Goal: Information Seeking & Learning: Find specific fact

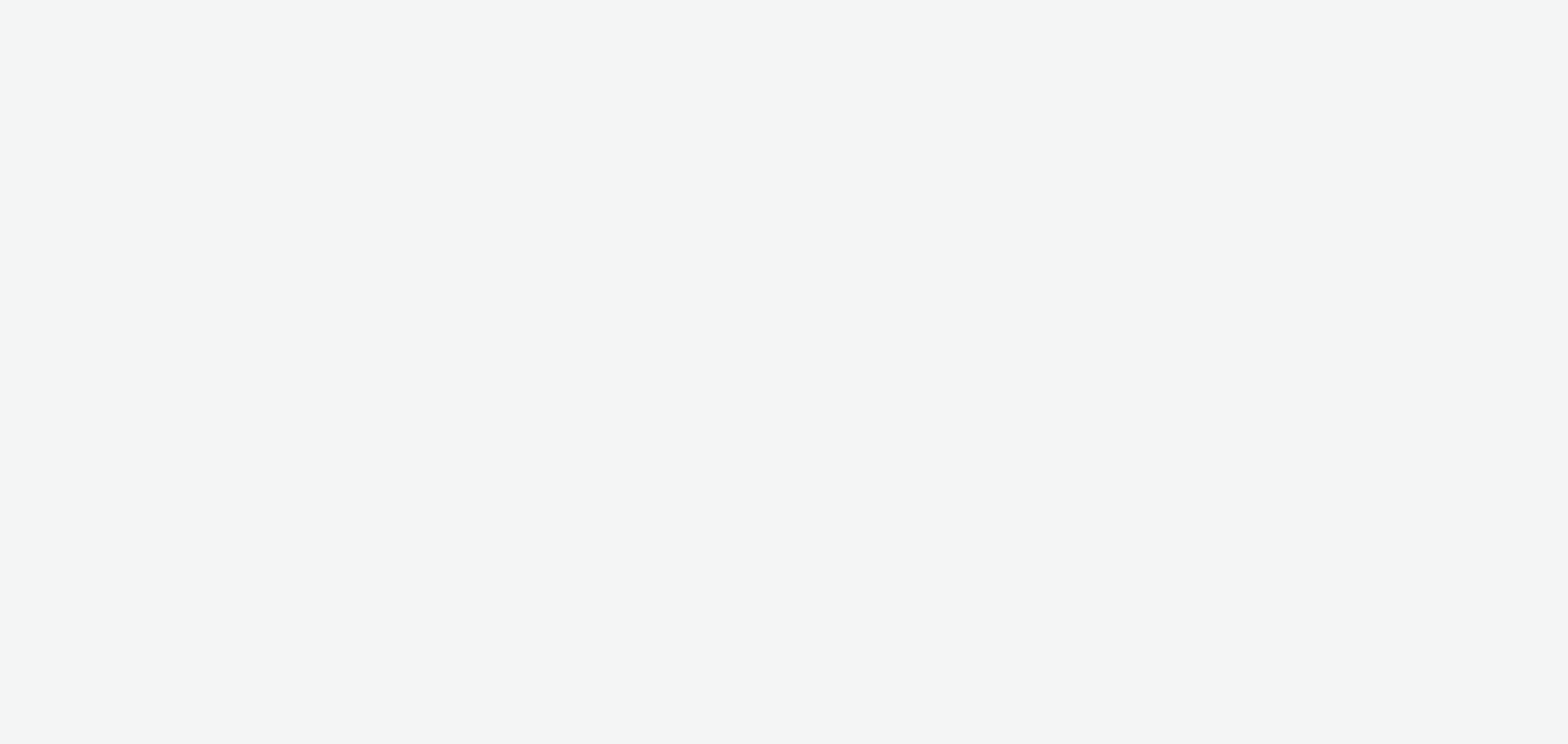
select select "2fc77e36-bb93-4aa3-9dff-dcb08e02eac6"
select select "2405a9d4-3350-4458-8d06-44f78962fa76"
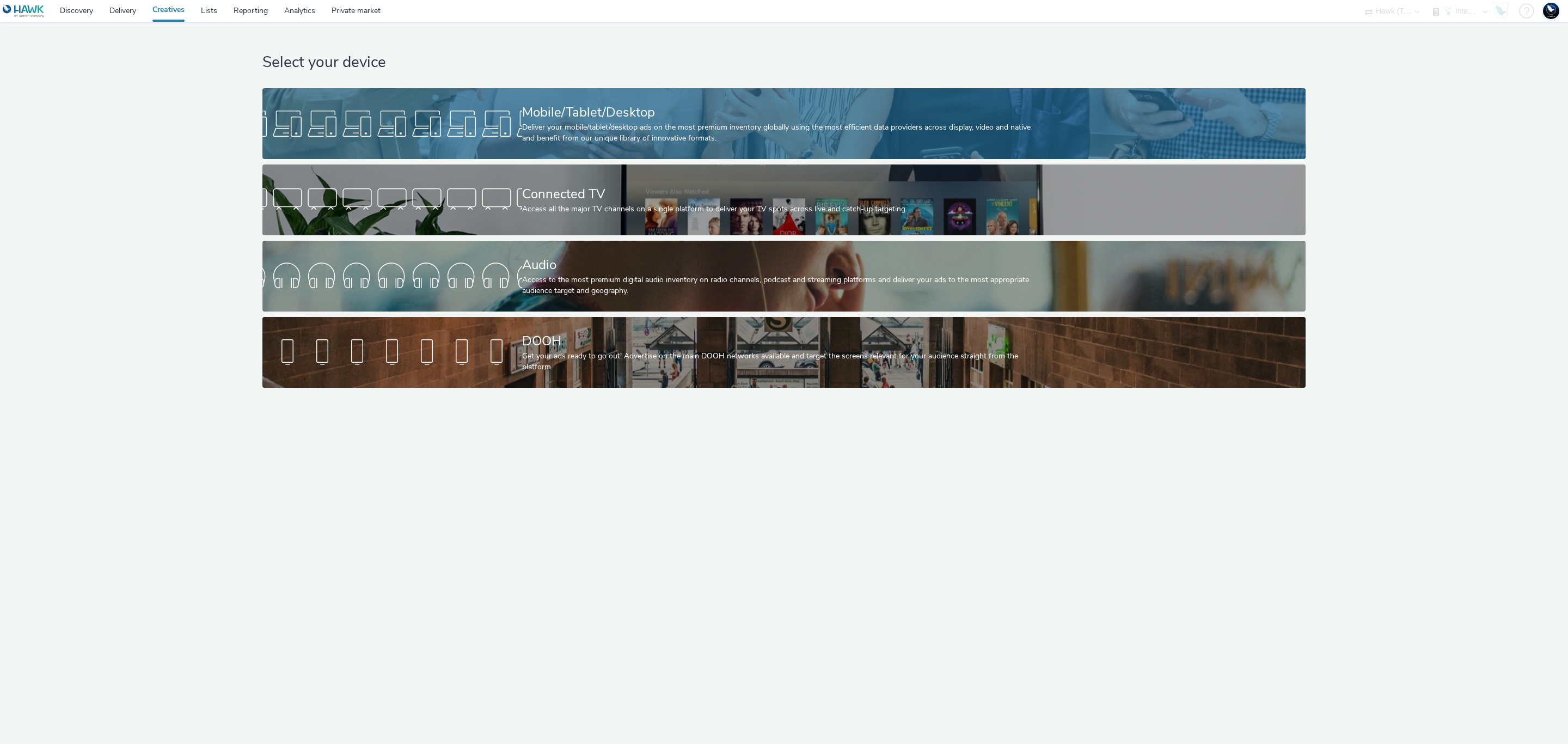
click at [527, 92] on div "Mobile/Tablet/Desktop Deliver your mobile/tablet/desktop ads on the most premiu…" at bounding box center [782, 123] width 520 height 71
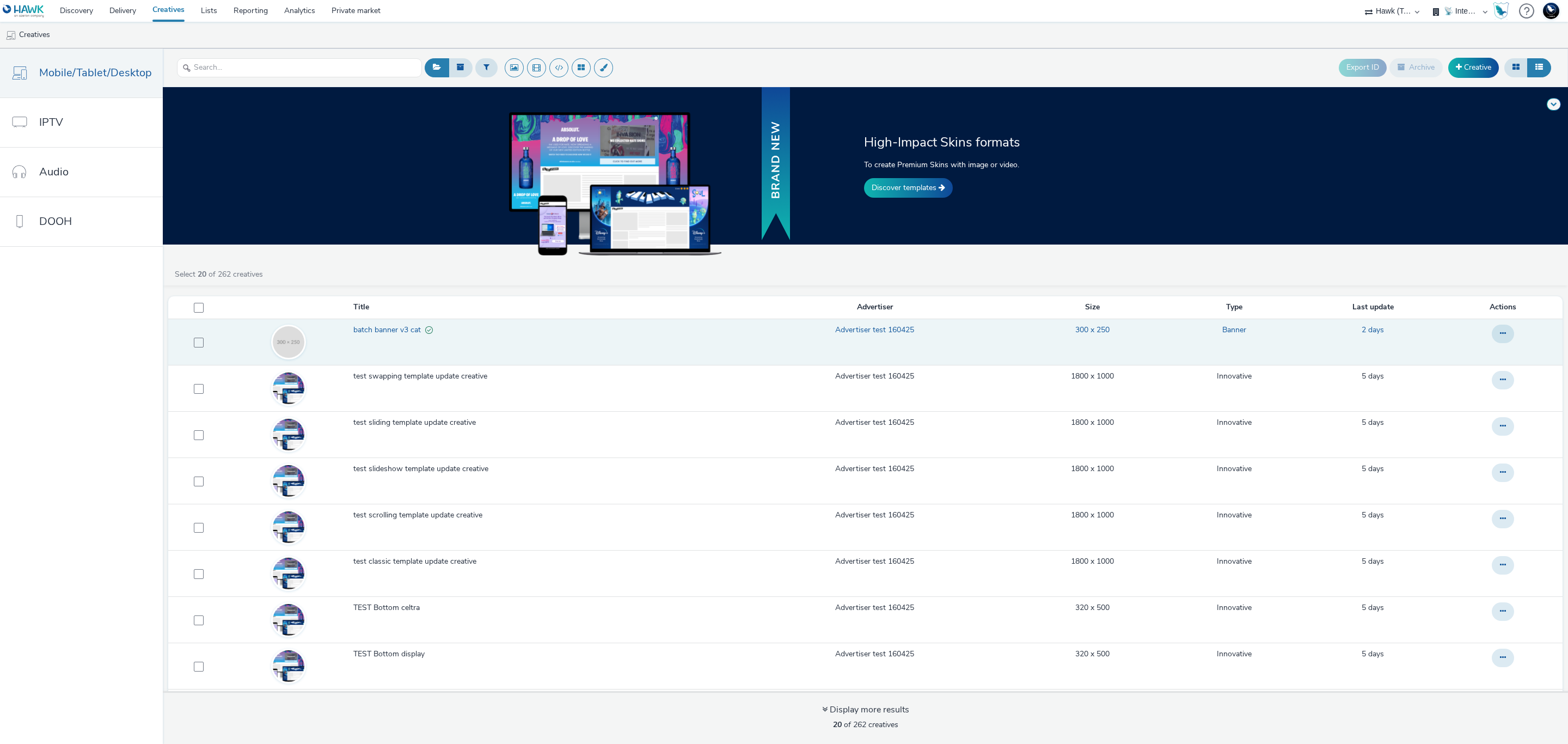
click at [387, 335] on span "batch banner v3 cat" at bounding box center [389, 329] width 72 height 10
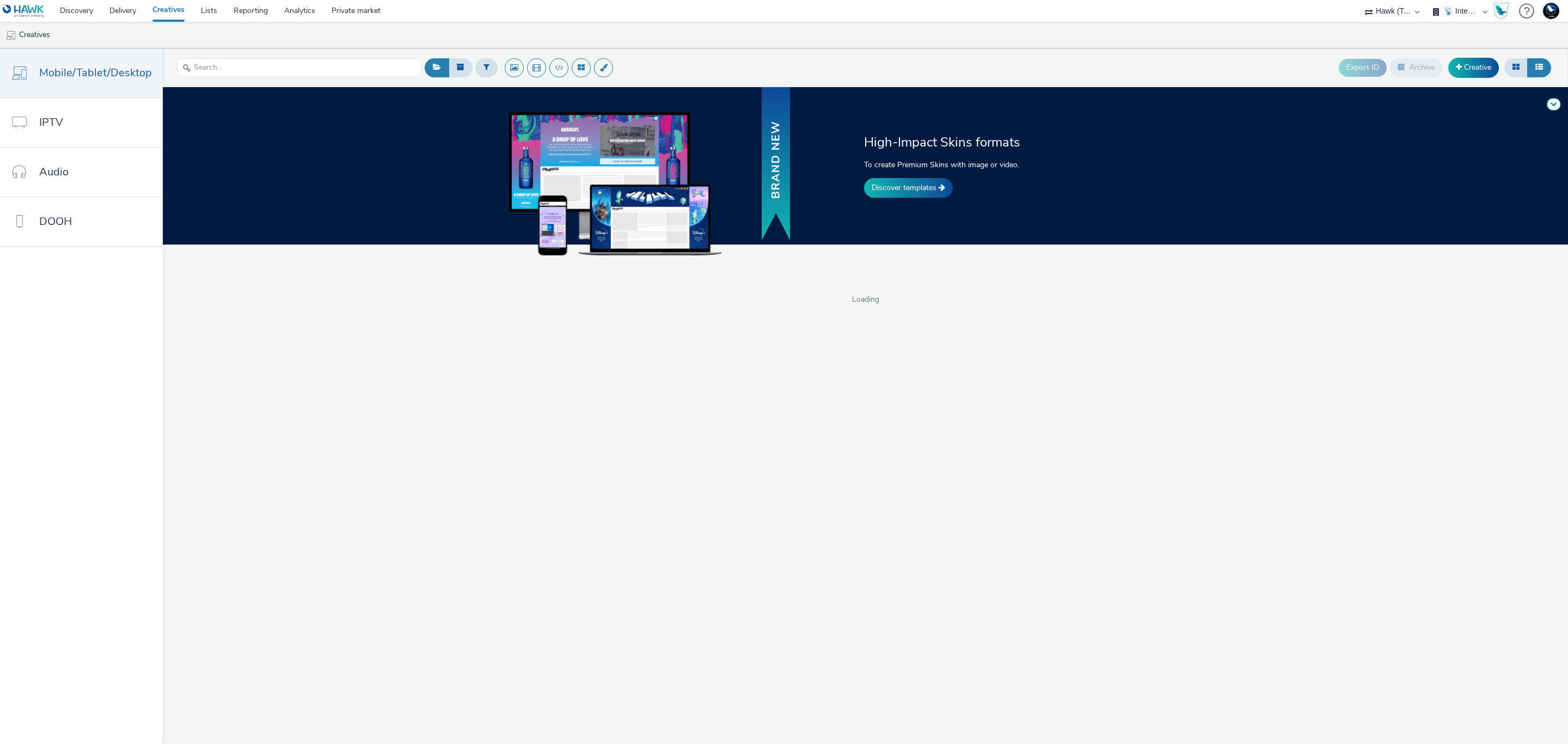
click at [69, 121] on link "IPTV" at bounding box center [81, 122] width 163 height 49
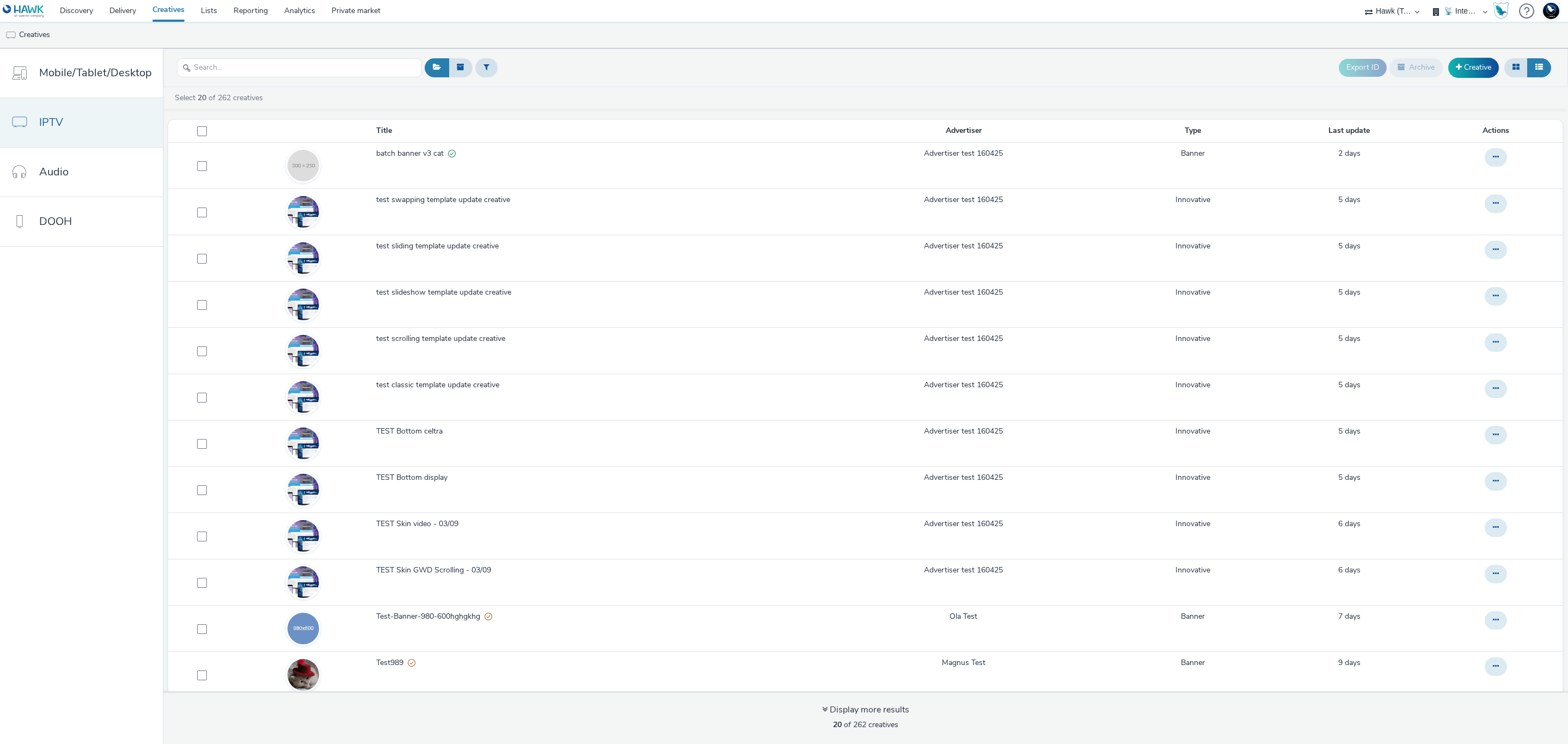
click at [90, 110] on link "IPTV" at bounding box center [81, 122] width 163 height 49
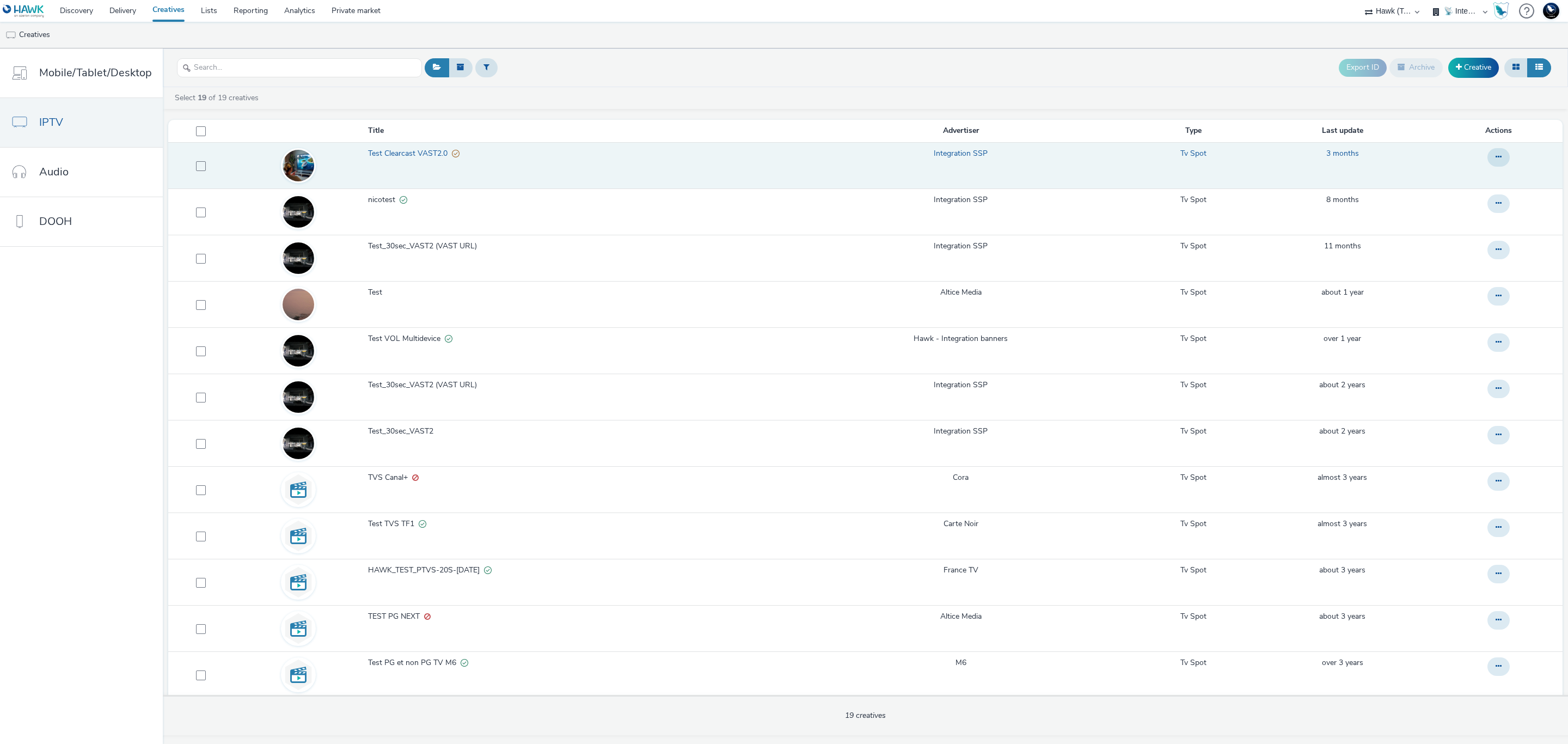
click at [390, 154] on span "Test Clearcast VAST2.0" at bounding box center [410, 153] width 84 height 10
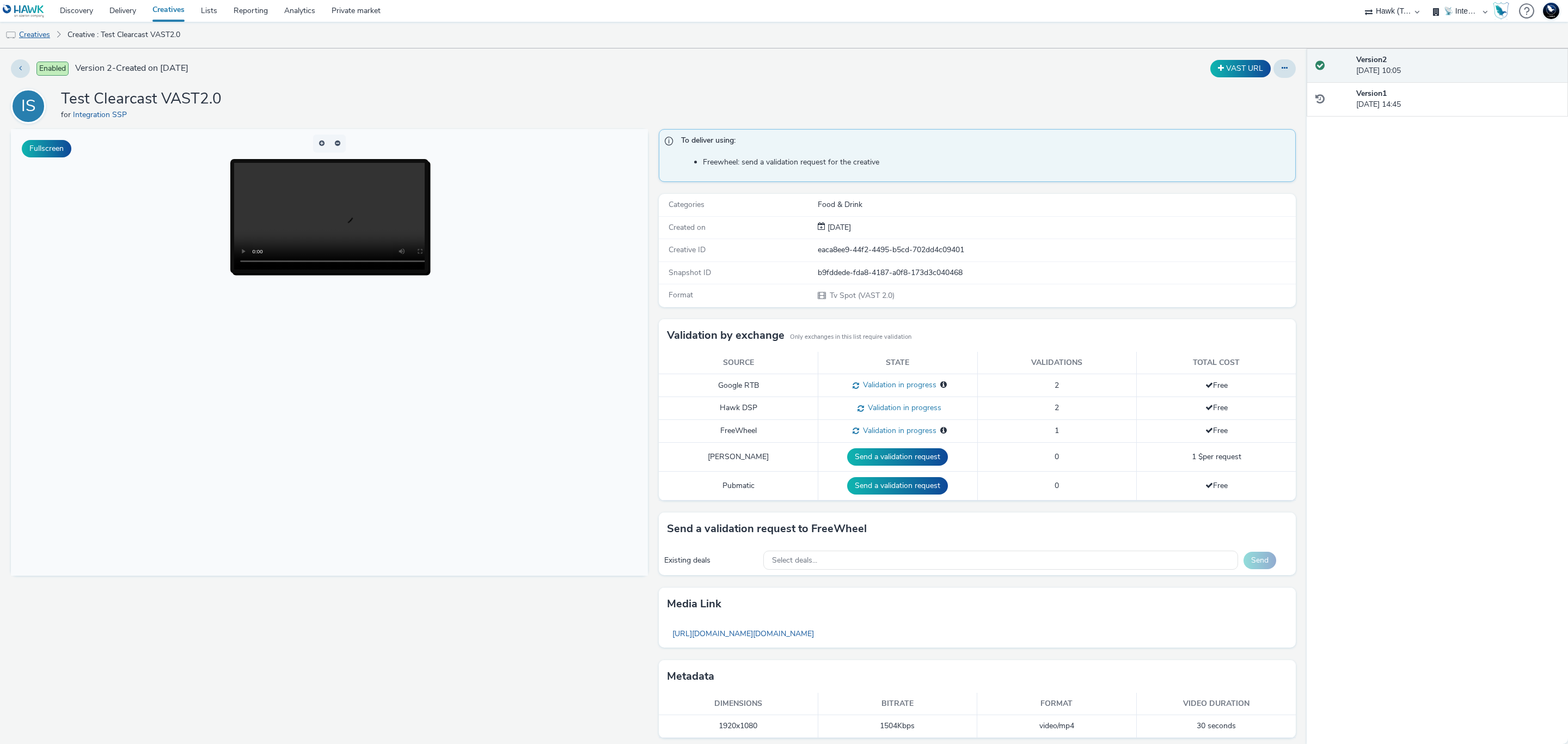
click at [30, 35] on link "Creatives" at bounding box center [28, 34] width 55 height 26
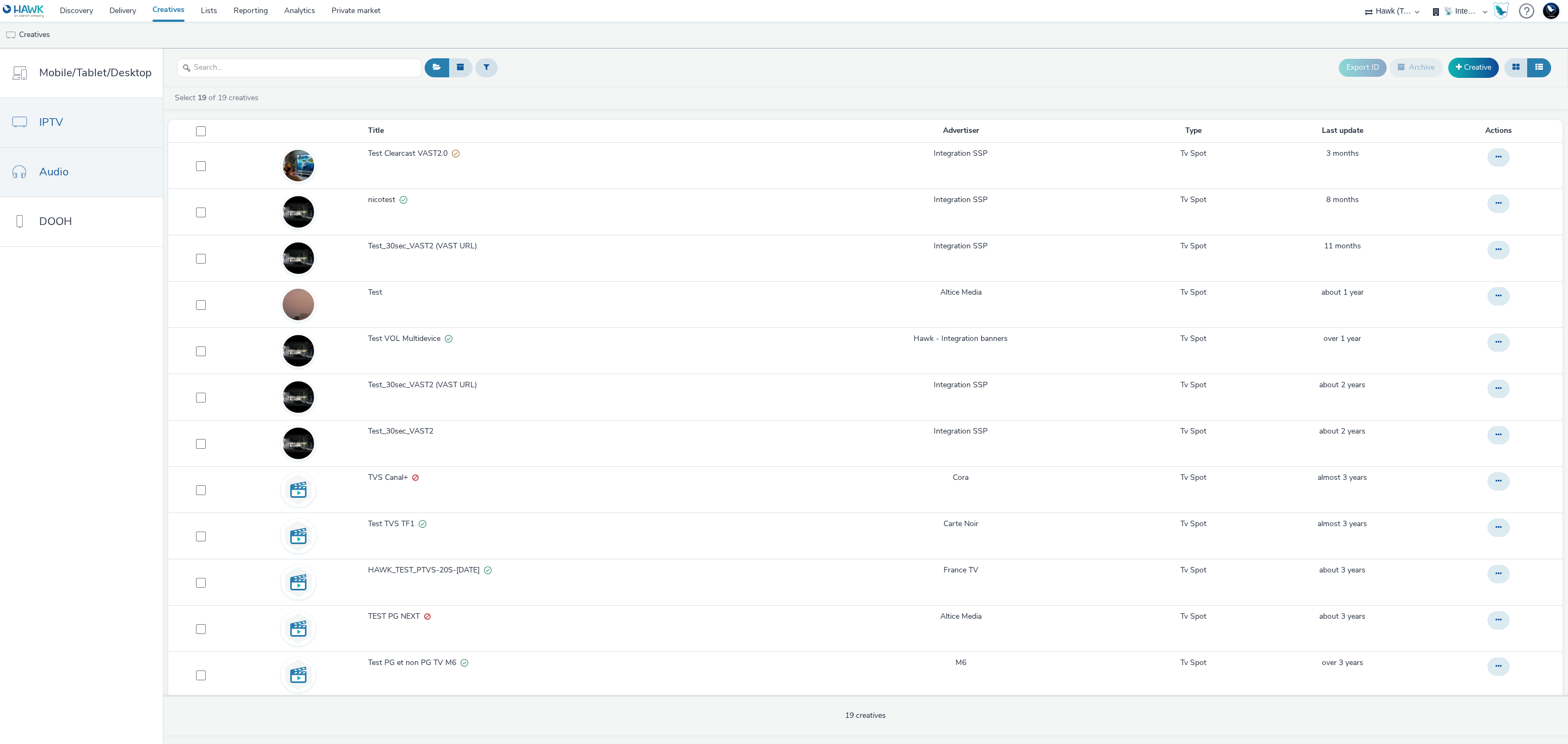
click at [82, 168] on link "Audio" at bounding box center [81, 172] width 163 height 49
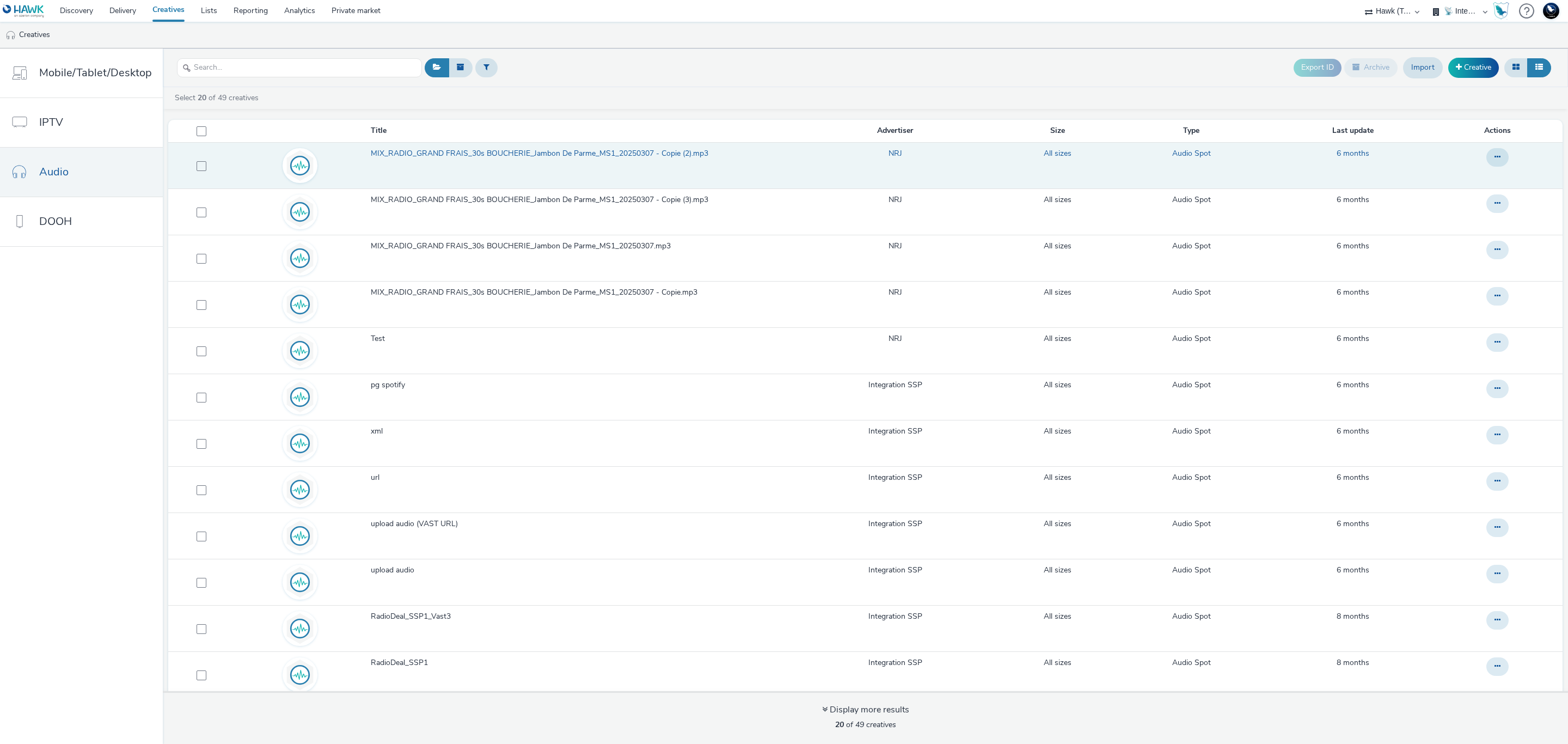
click at [436, 158] on span "MIX_RADIO_GRAND FRAIS_30s BOUCHERIE_Jambon De Parme_MS1_20250307 - Copie (2).mp3" at bounding box center [542, 153] width 342 height 10
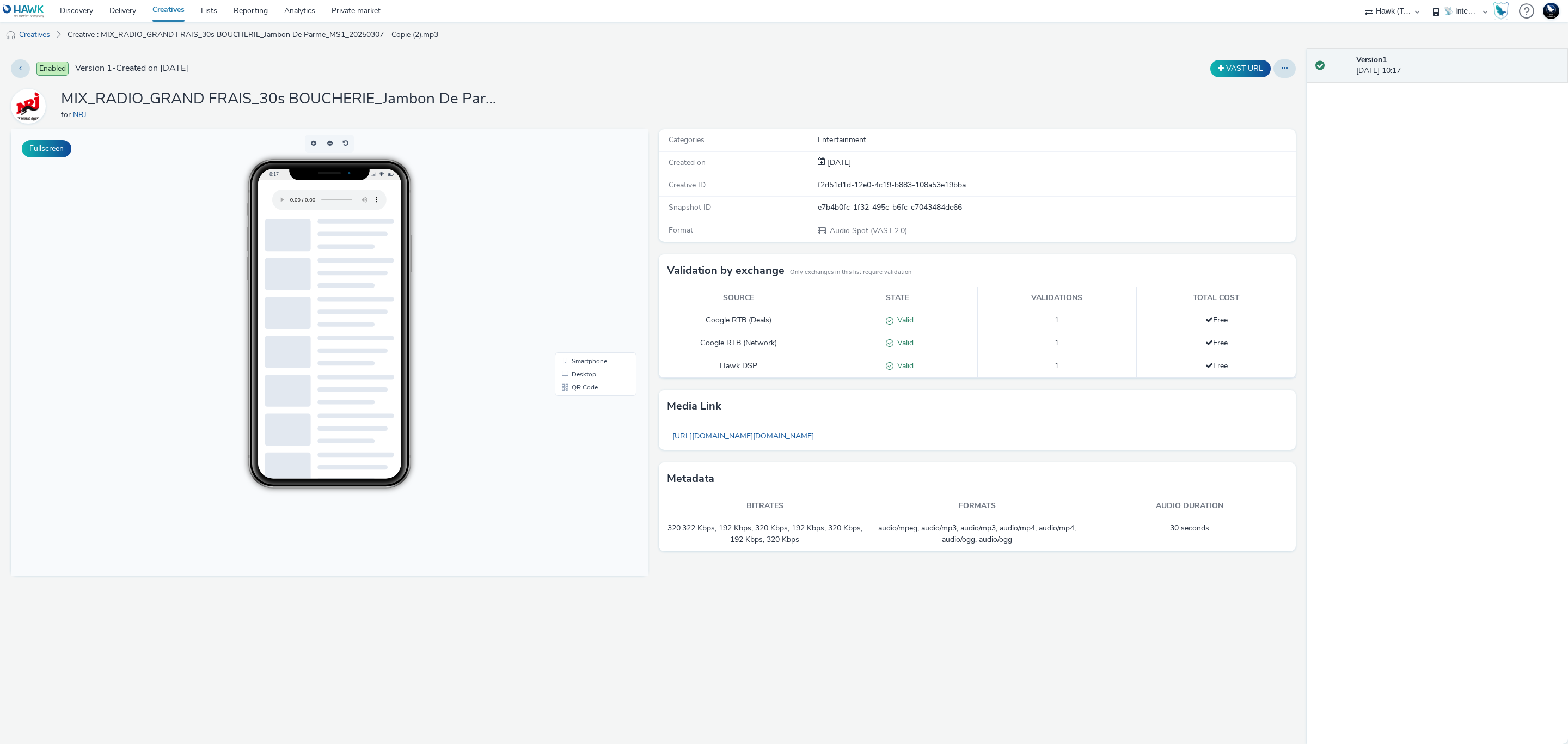
click at [31, 31] on link "Creatives" at bounding box center [28, 34] width 55 height 26
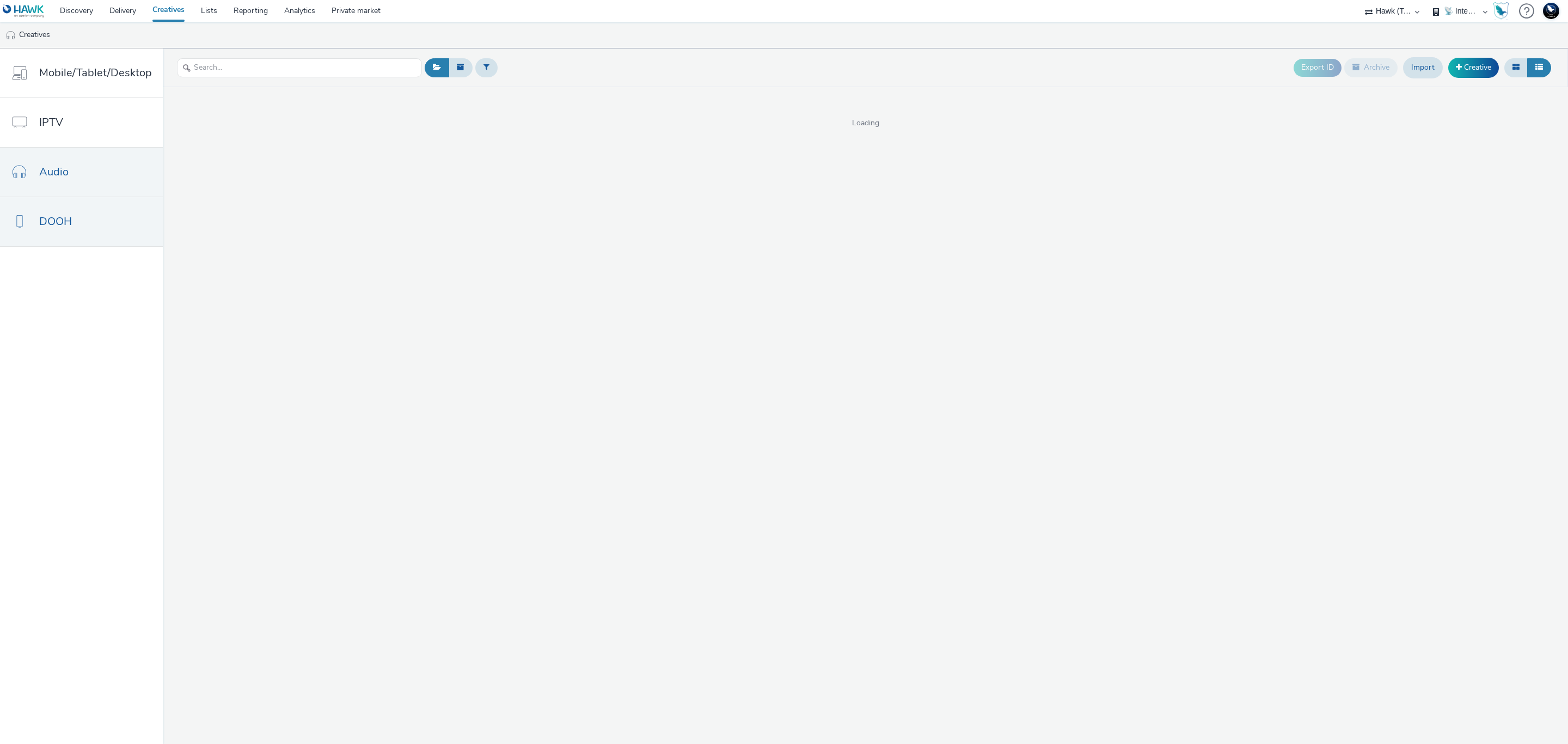
click at [54, 223] on span "DOOH" at bounding box center [55, 221] width 32 height 16
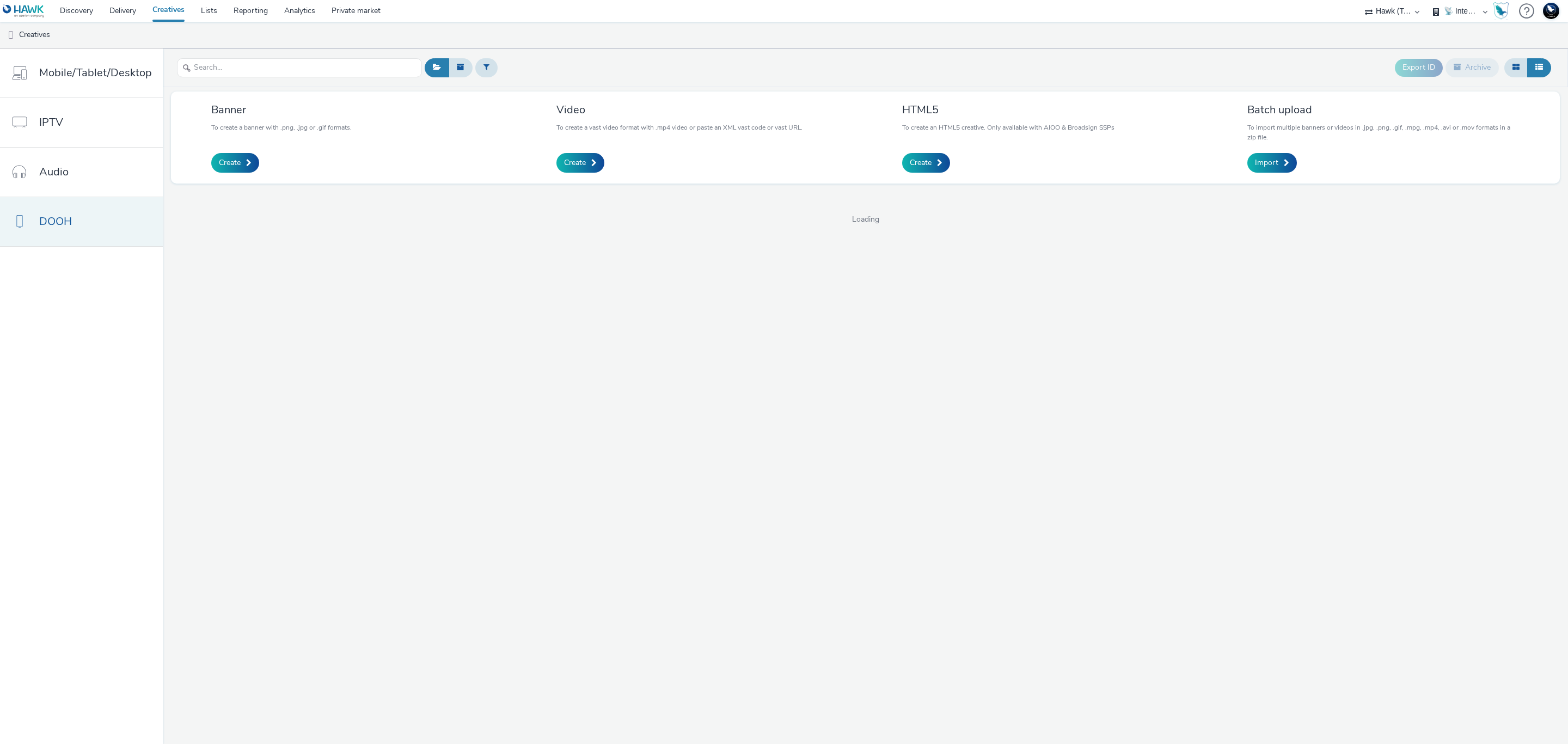
click at [54, 223] on span "DOOH" at bounding box center [55, 221] width 32 height 16
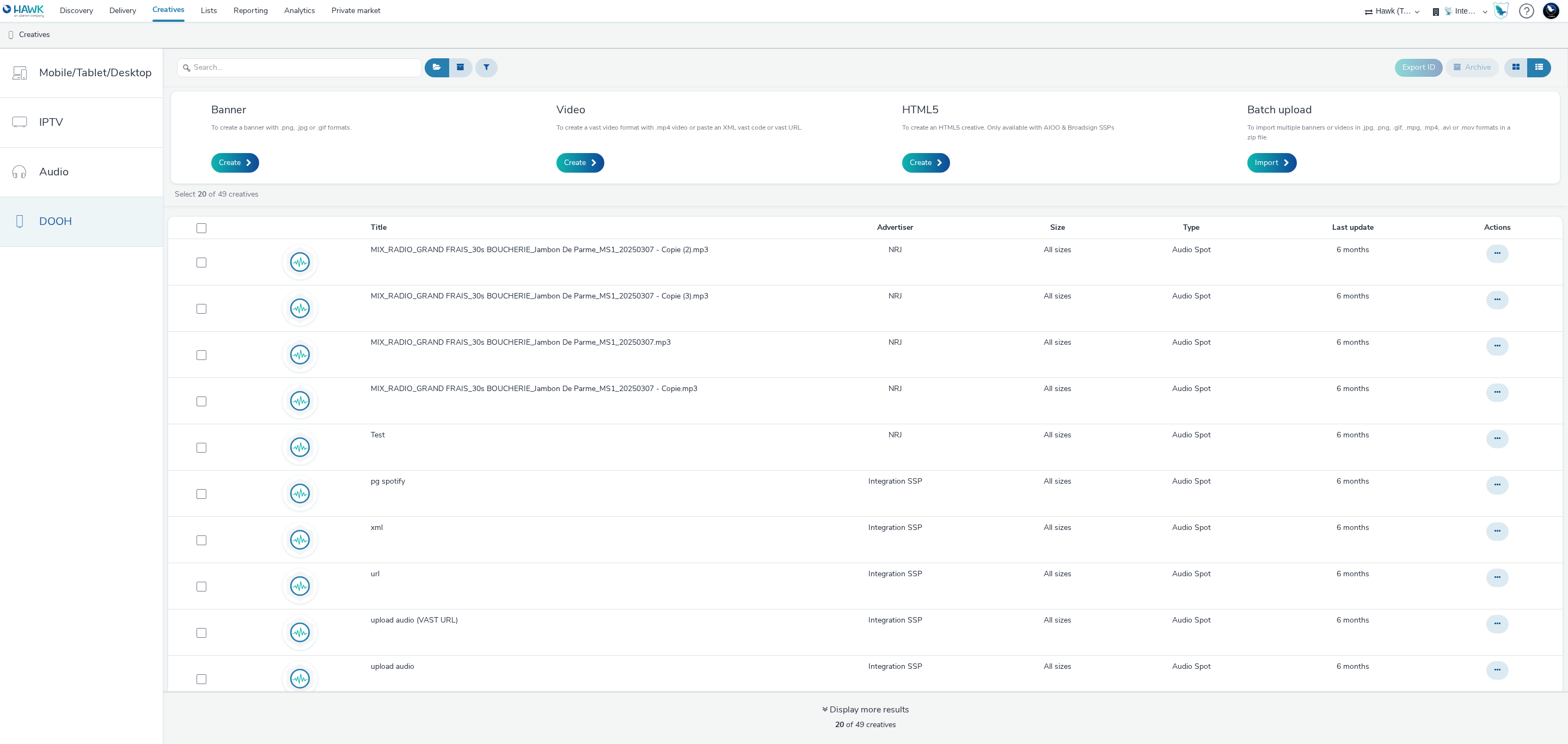
click at [54, 224] on span "DOOH" at bounding box center [55, 221] width 32 height 16
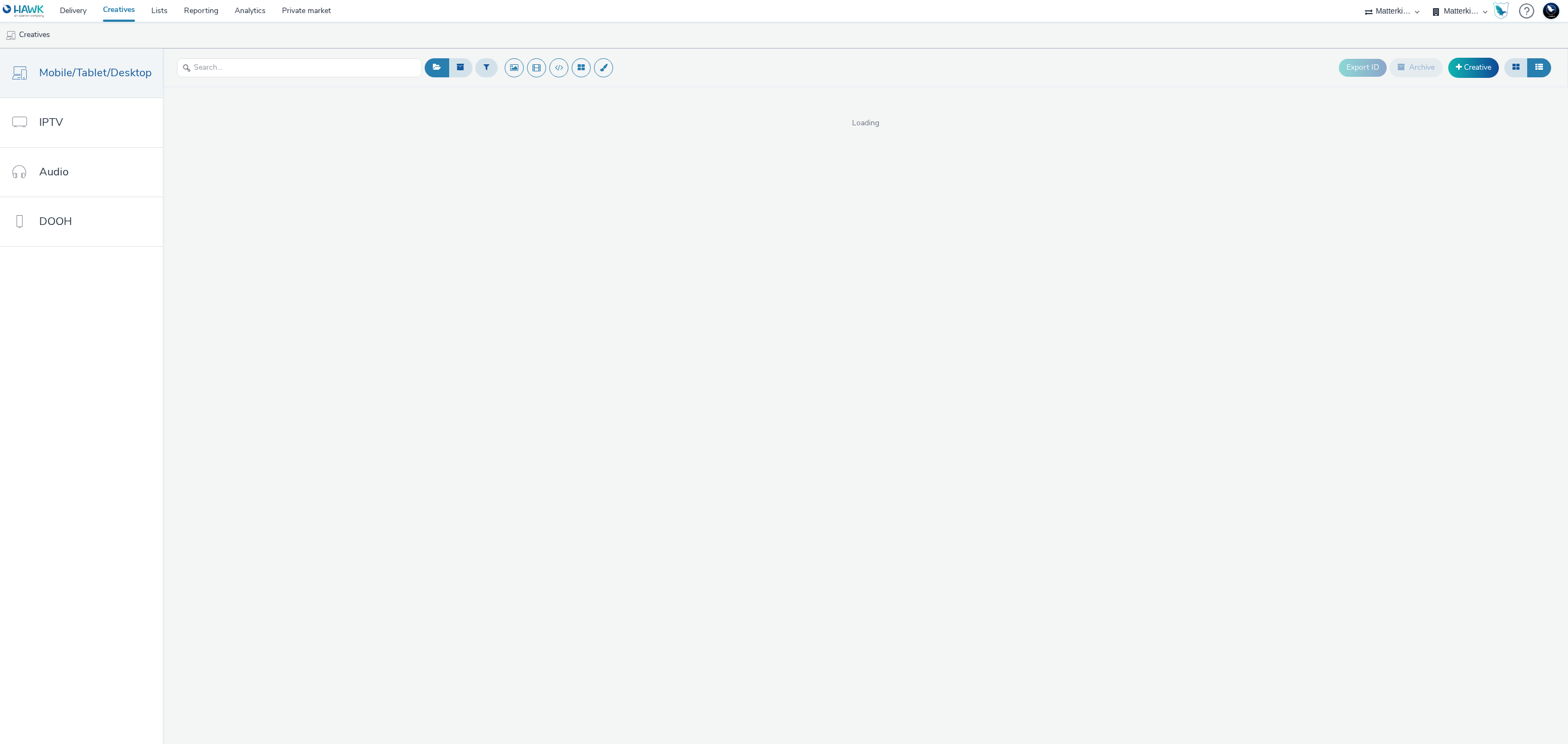
select select "f235d2cd-8e11-4e46-aed5-ef3b73ee5f46"
select select "16102c92-9fcd-42ae-98c7-a7aa27a96925"
select select "11a7df10-284f-415c-b52a-427acf4c31ae"
select select "23ac11bc-76f7-45aa-bb6e-913a84dd47ea"
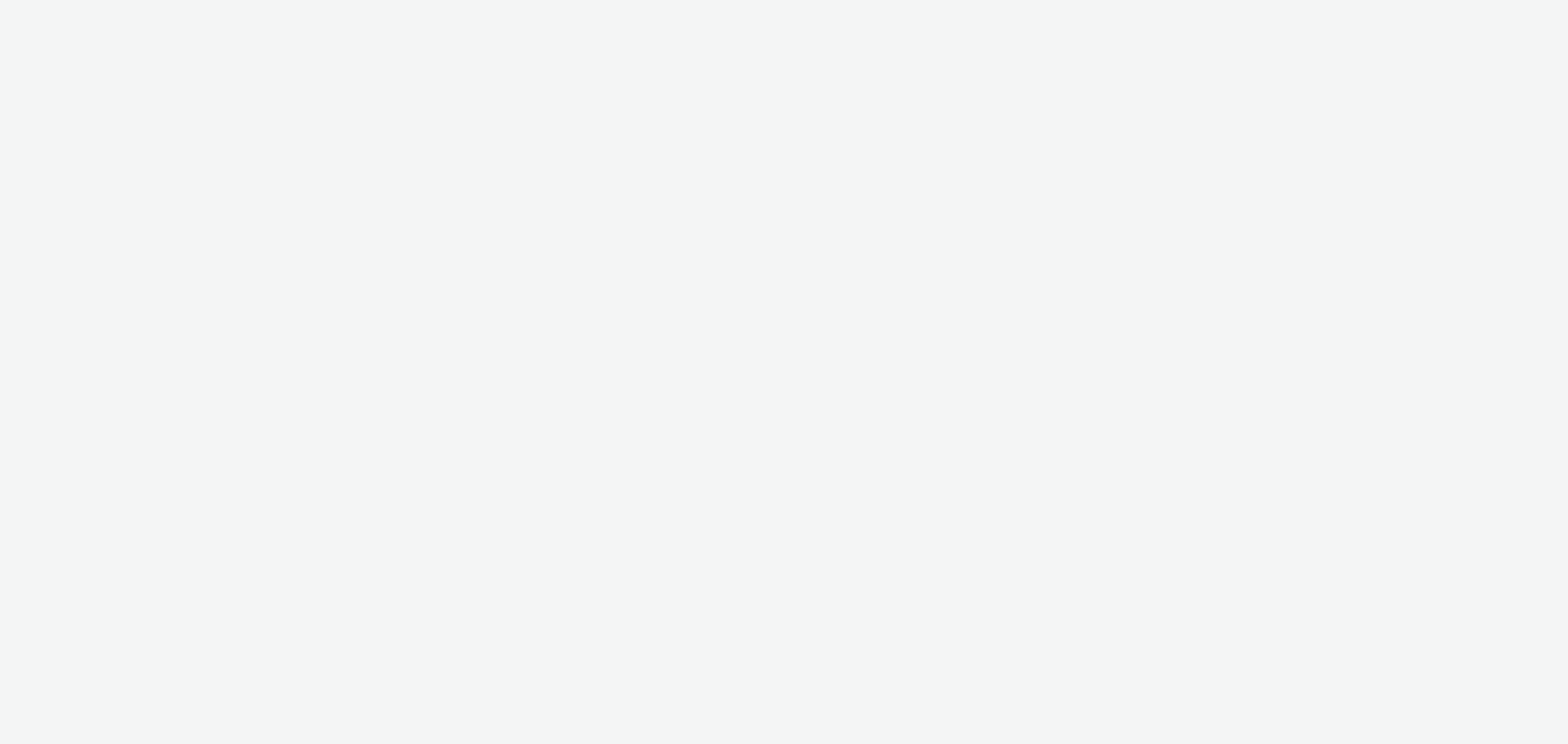
select select "f235d2cd-8e11-4e46-aed5-ef3b73ee5f46"
select select "16102c92-9fcd-42ae-98c7-a7aa27a96925"
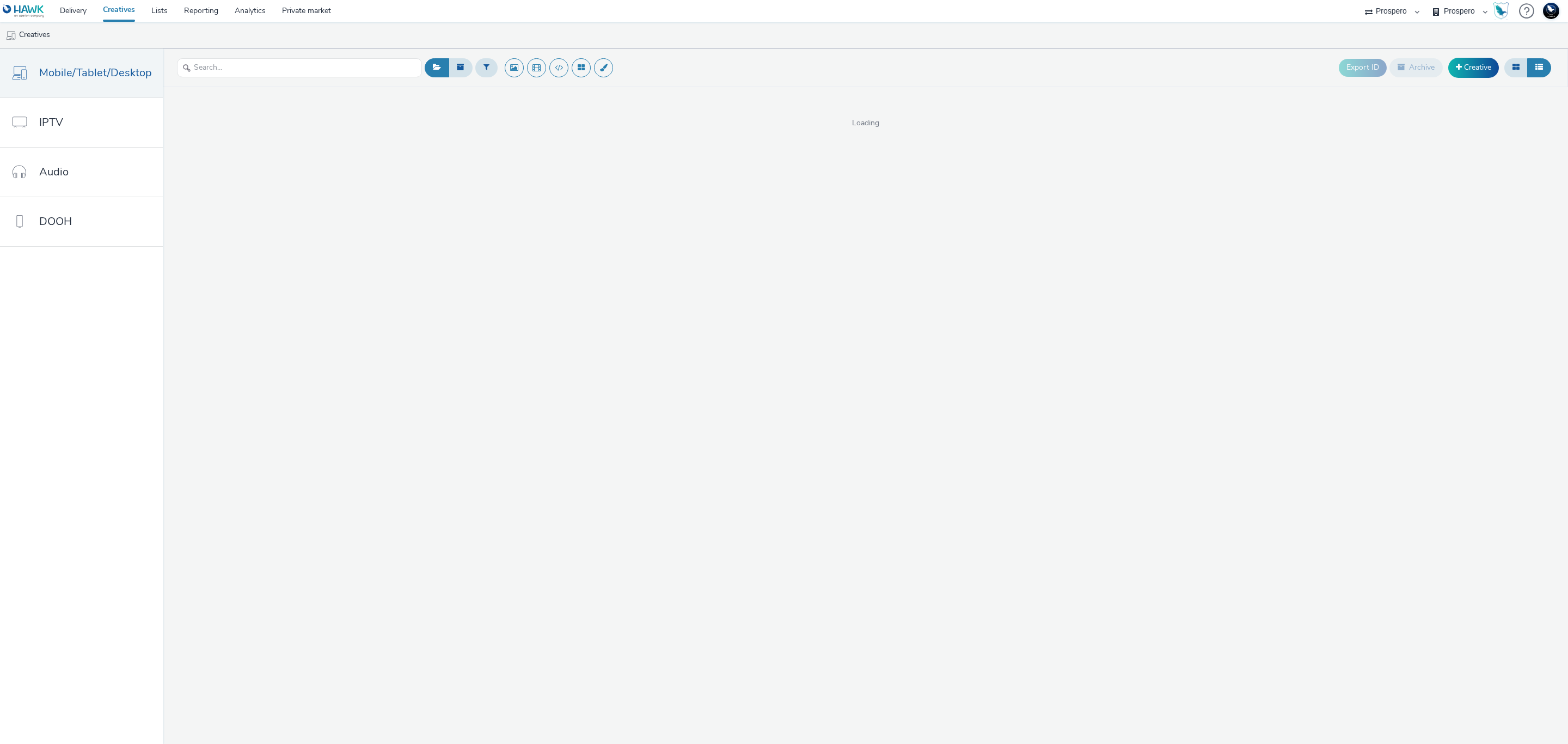
select select "47c37c18-910e-43a3-bb91-a2beb2847406"
select select "b1b940d3-d05b-48b5-821e-f328c33b988b"
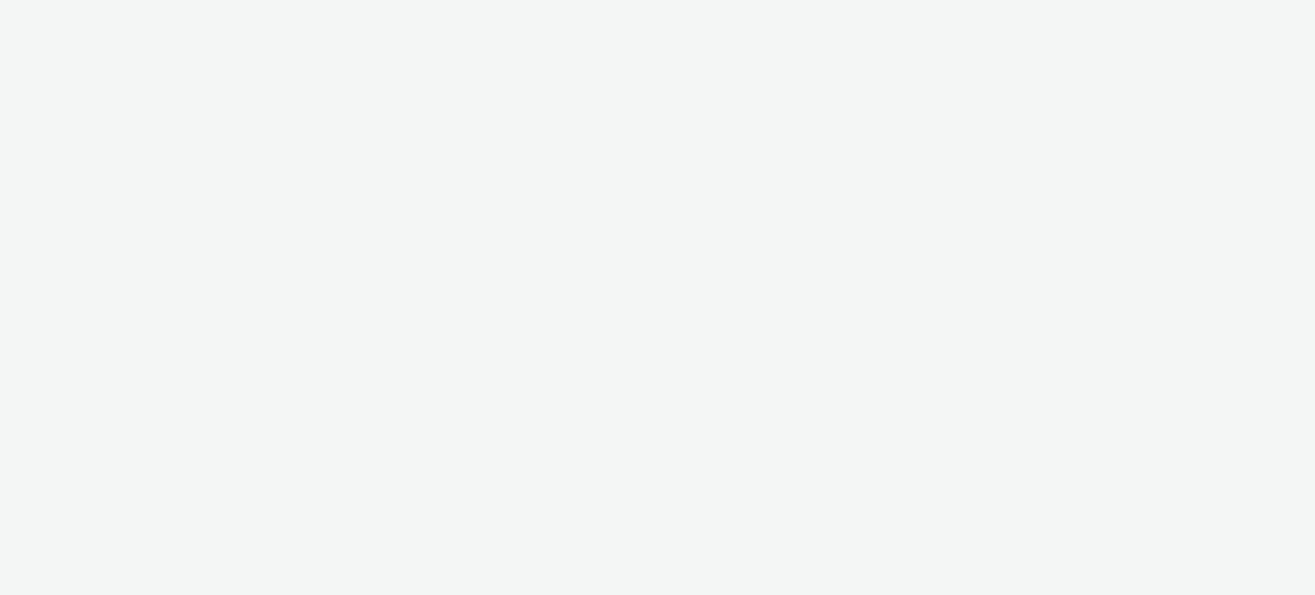
select select "47c37c18-910e-43a3-bb91-a2beb2847406"
select select "b1b940d3-d05b-48b5-821e-f328c33b988b"
select select "47c37c18-910e-43a3-bb91-a2beb2847406"
select select "b1b940d3-d05b-48b5-821e-f328c33b988b"
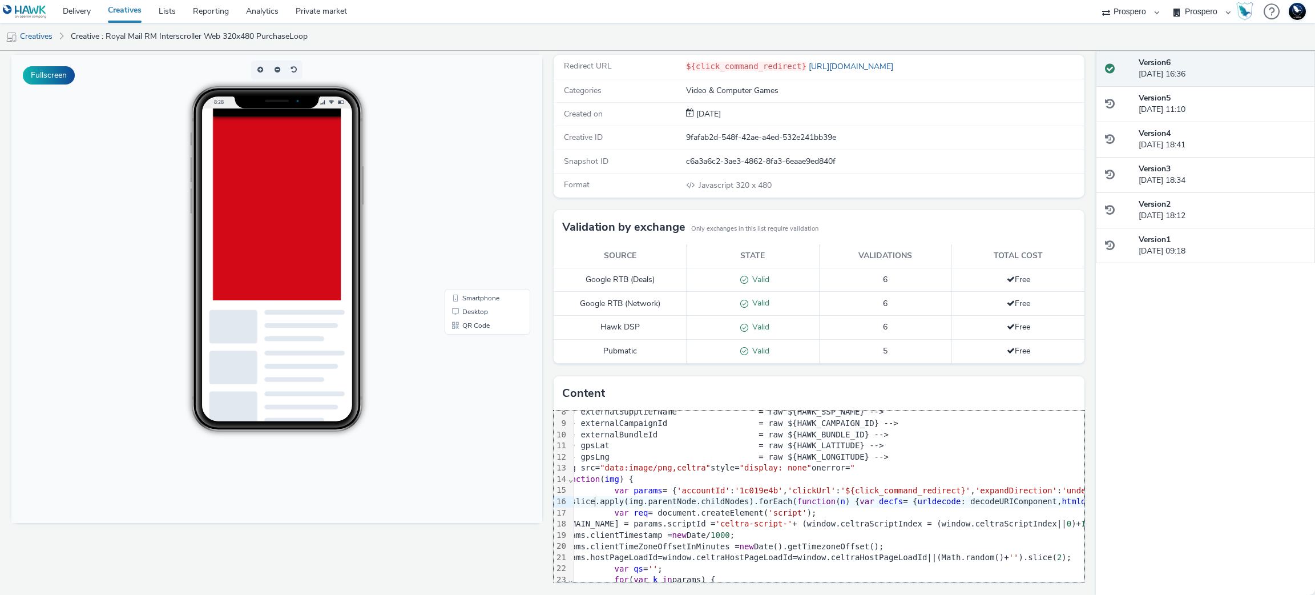
scroll to position [0, 21]
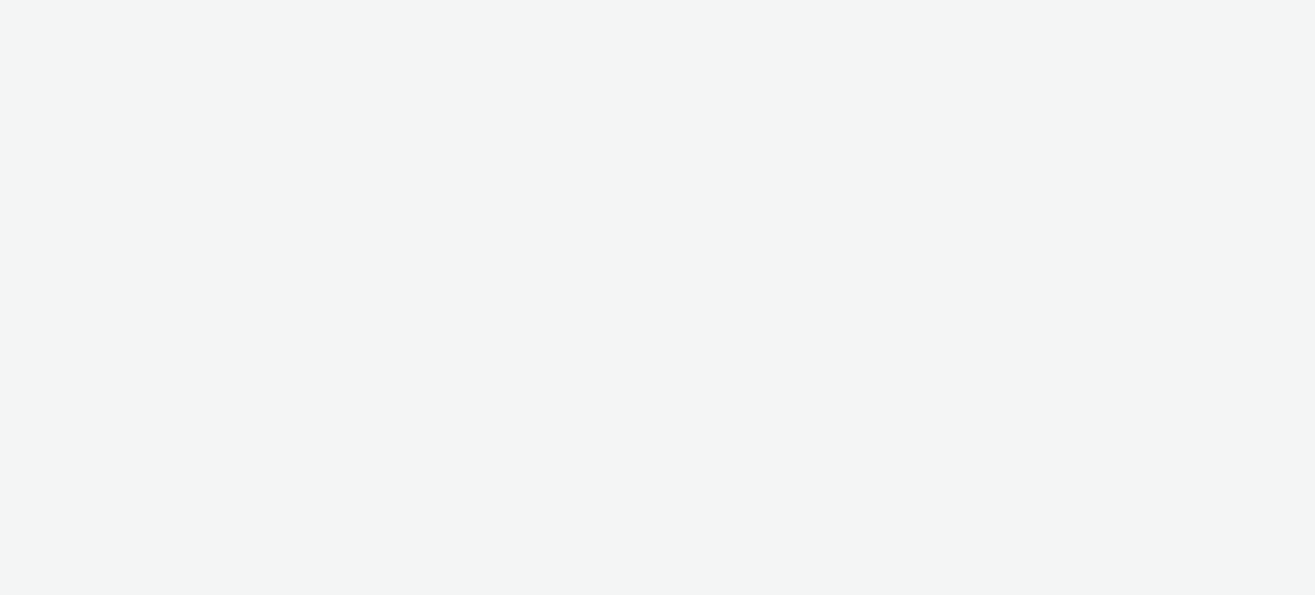
select select "47c37c18-910e-43a3-bb91-a2beb2847406"
select select "b1b940d3-d05b-48b5-821e-f328c33b988b"
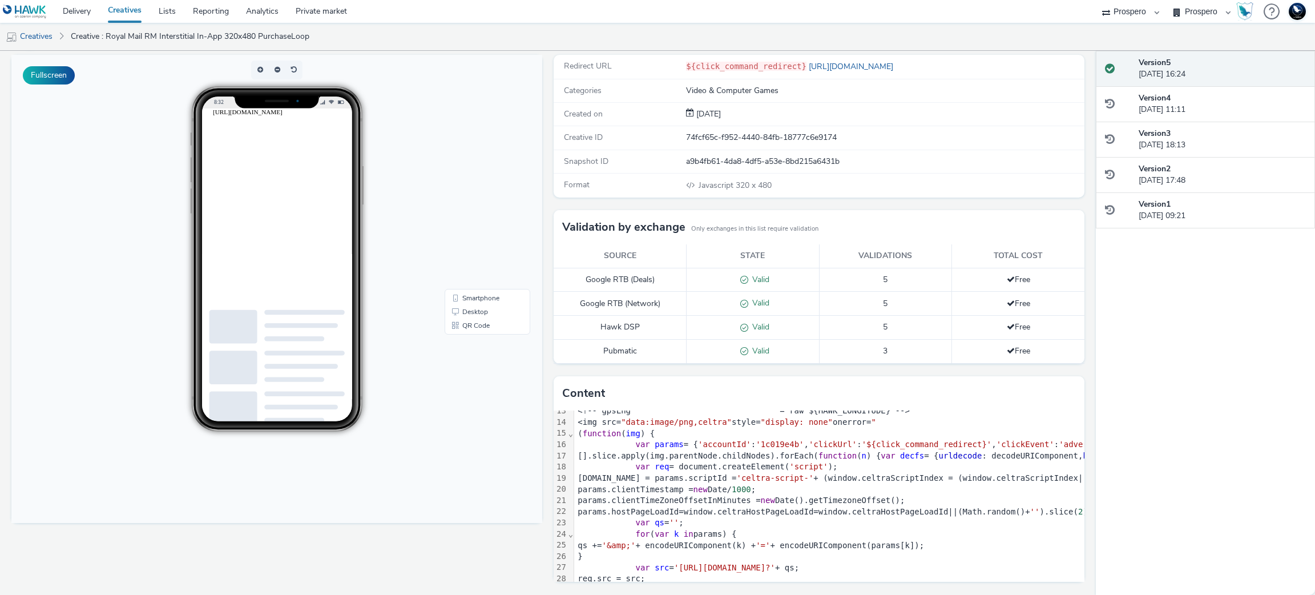
scroll to position [171, 0]
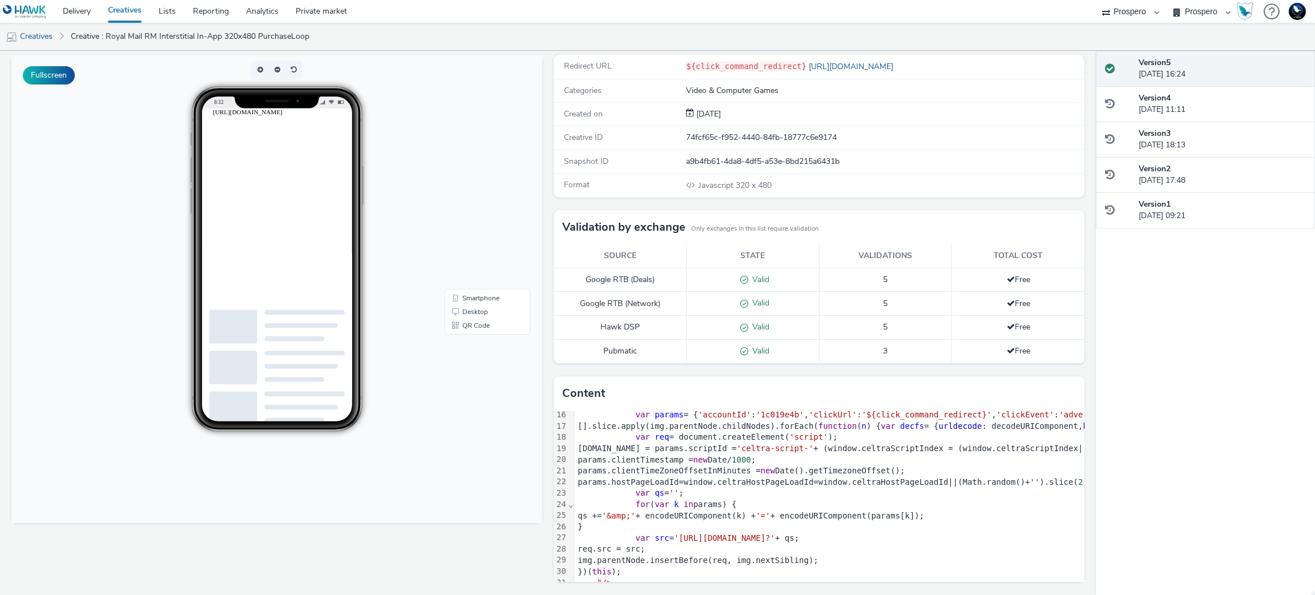
click at [775, 540] on span "'https://ads.celtra.com/5e81d0c4/mraid-ad.js?'" at bounding box center [724, 537] width 101 height 9
copy span "5e81d0c4"
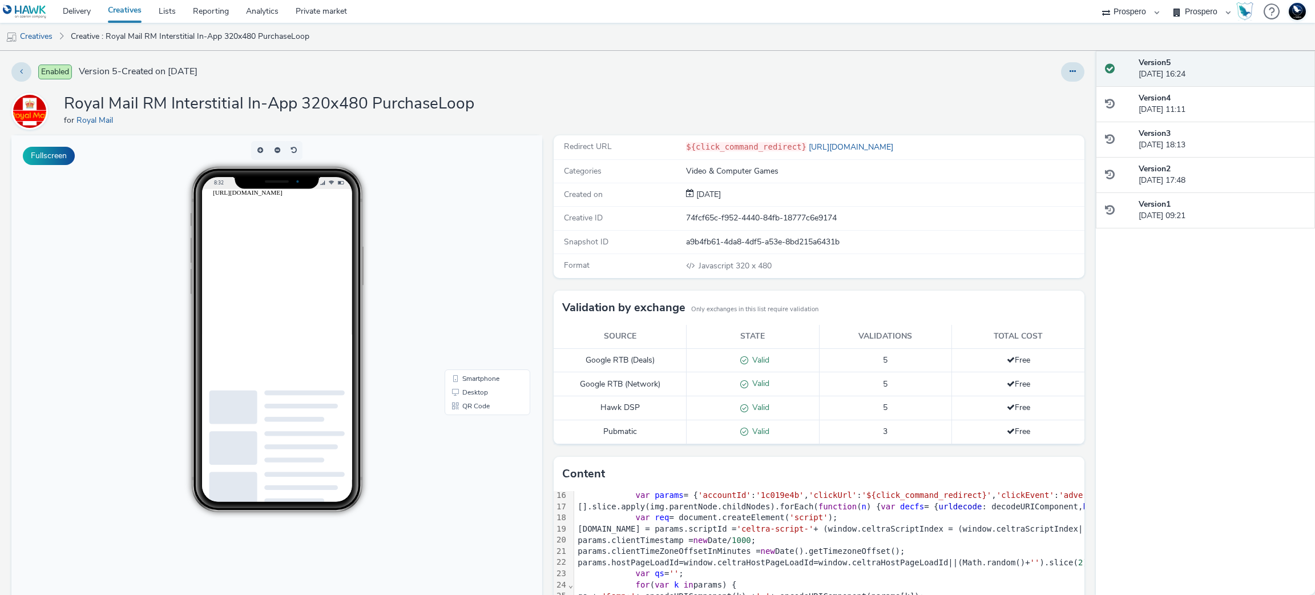
scroll to position [80, 0]
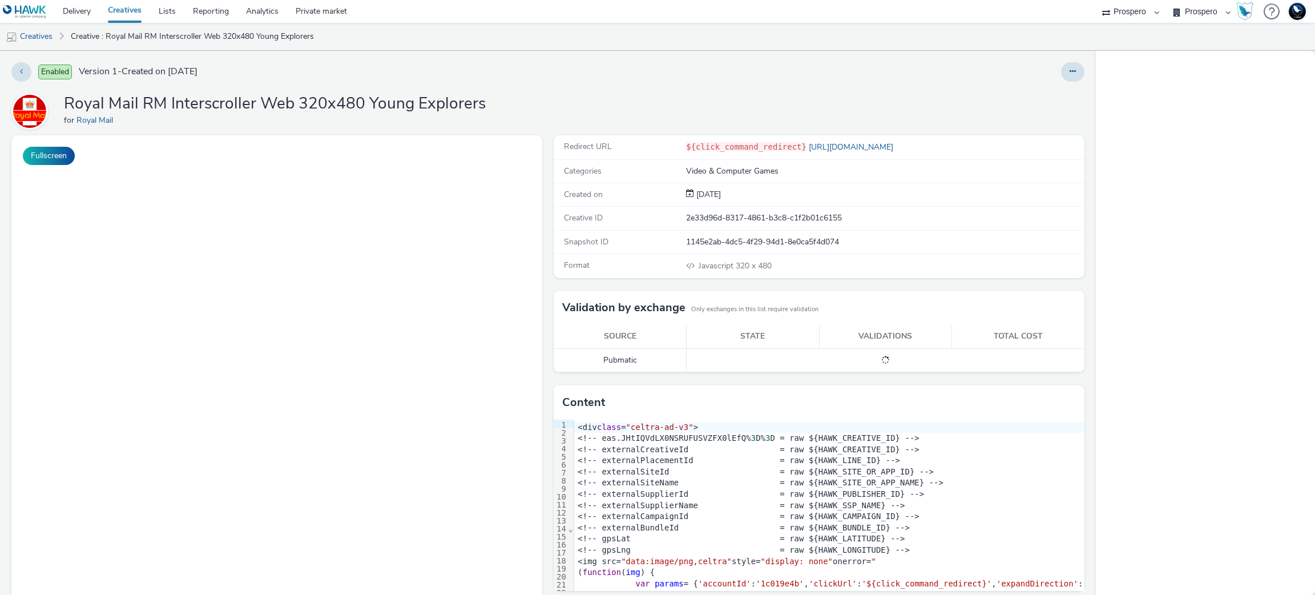
select select "47c37c18-910e-43a3-bb91-a2beb2847406"
select select "b1b940d3-d05b-48b5-821e-f328c33b988b"
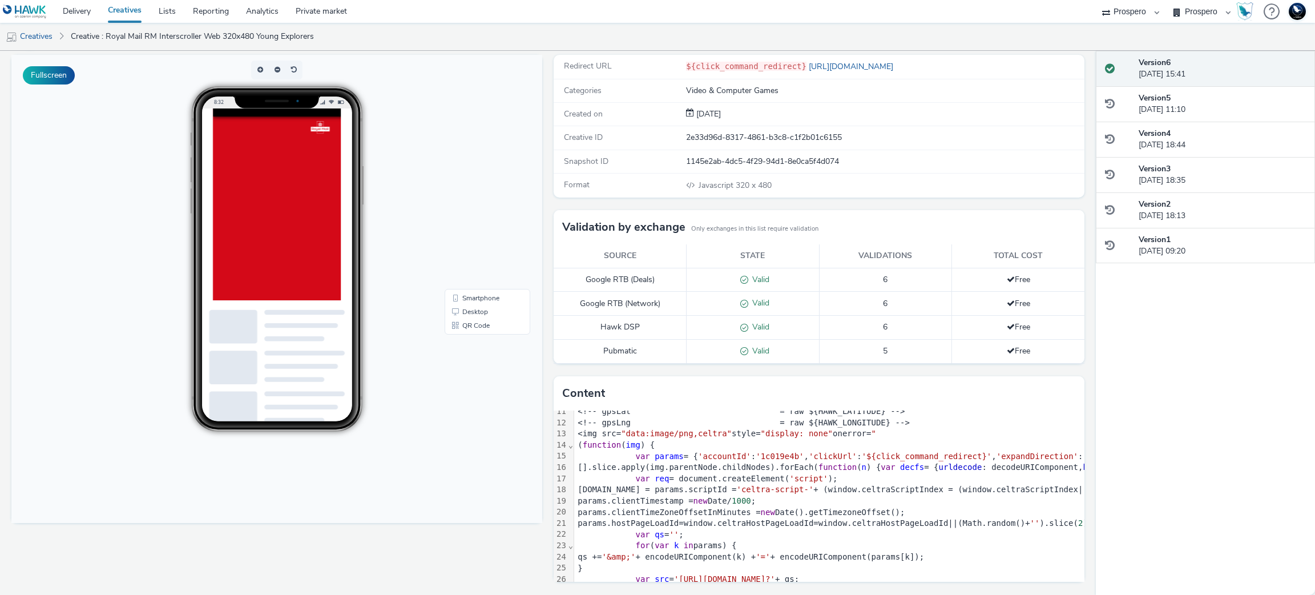
scroll to position [204, 0]
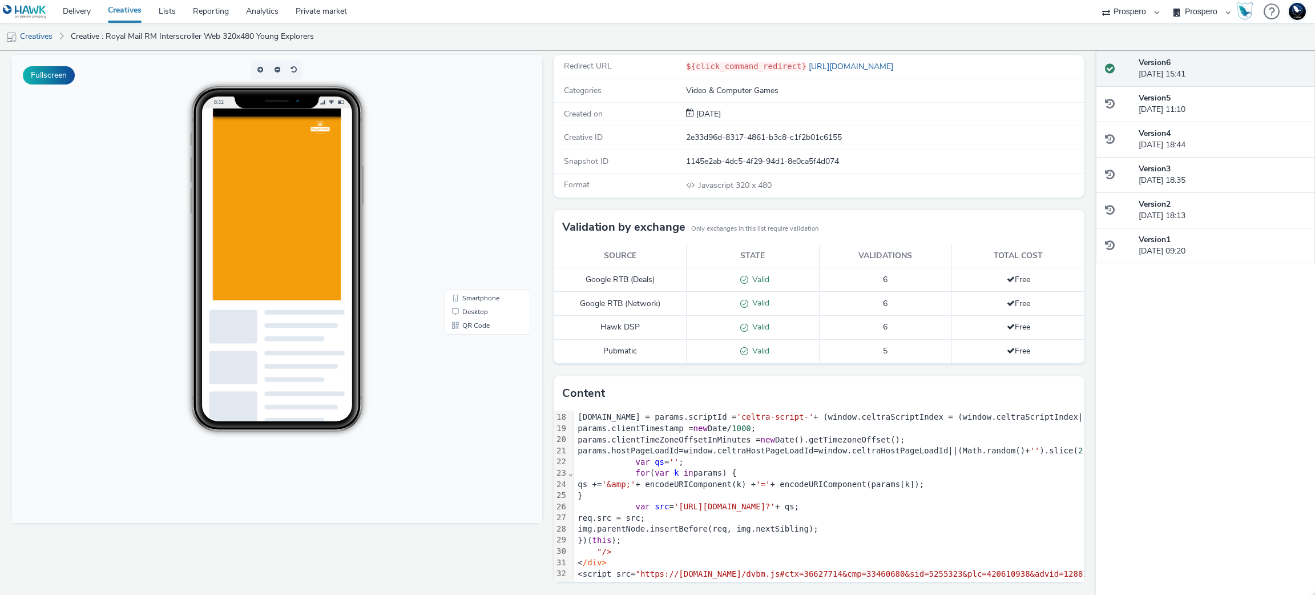
click at [775, 502] on span "'https://ads.celtra.com/467320c0/web.js?'" at bounding box center [724, 506] width 101 height 9
copy span "467320c0"
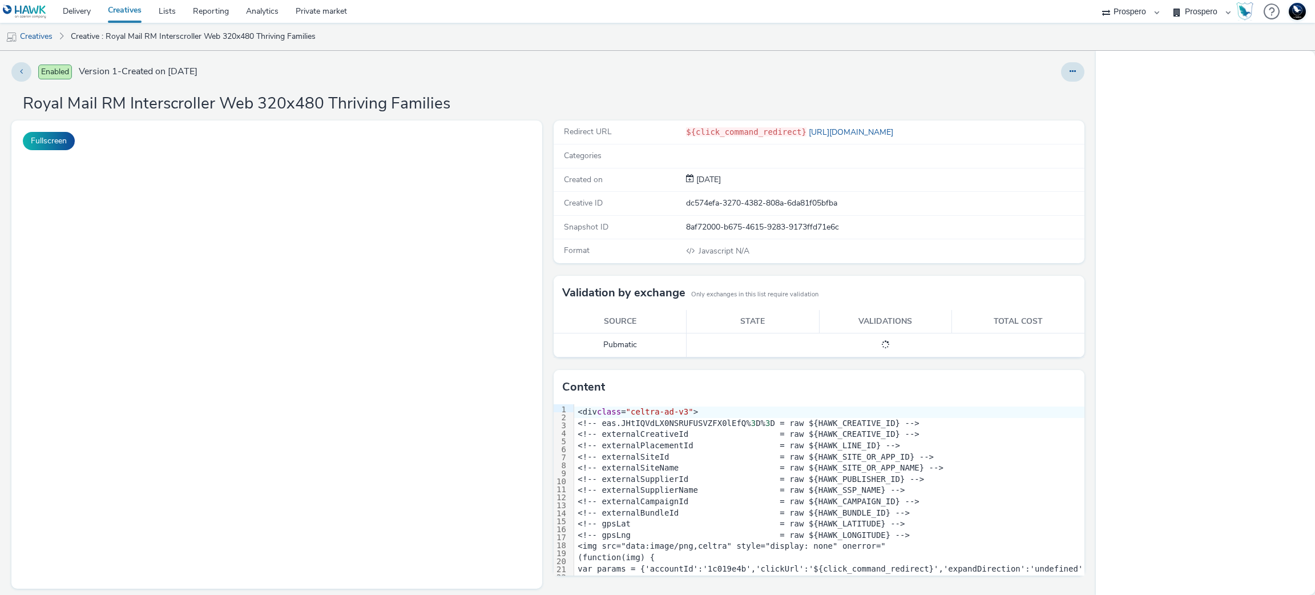
select select "47c37c18-910e-43a3-bb91-a2beb2847406"
select select "b1b940d3-d05b-48b5-821e-f328c33b988b"
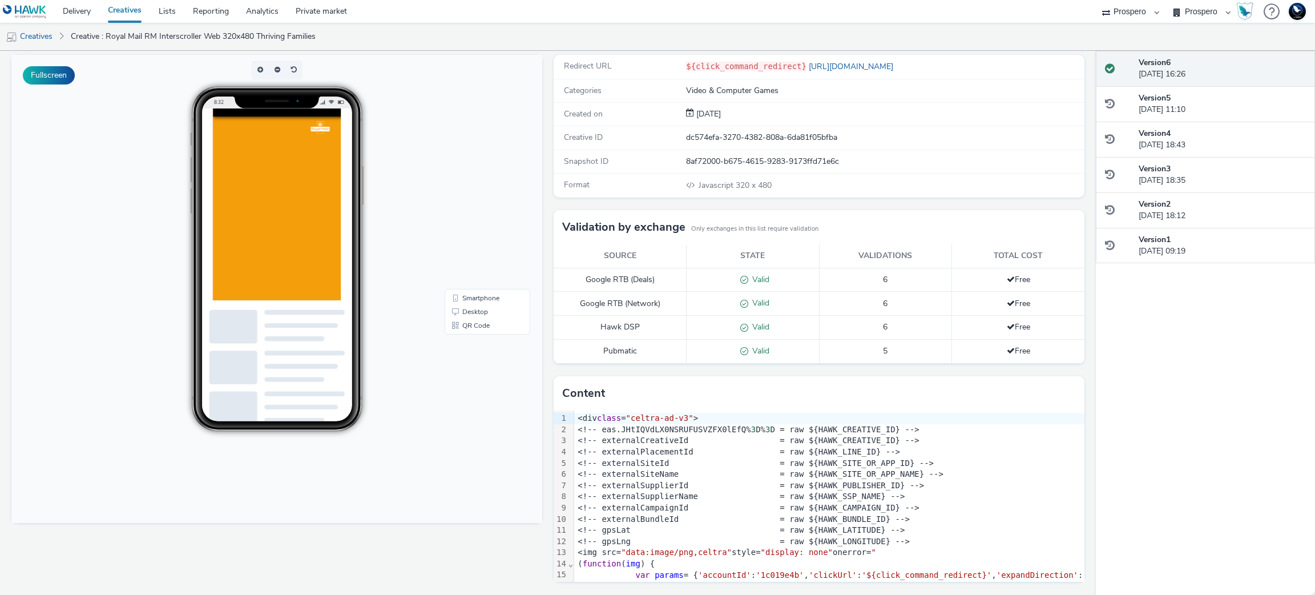
scroll to position [171, 0]
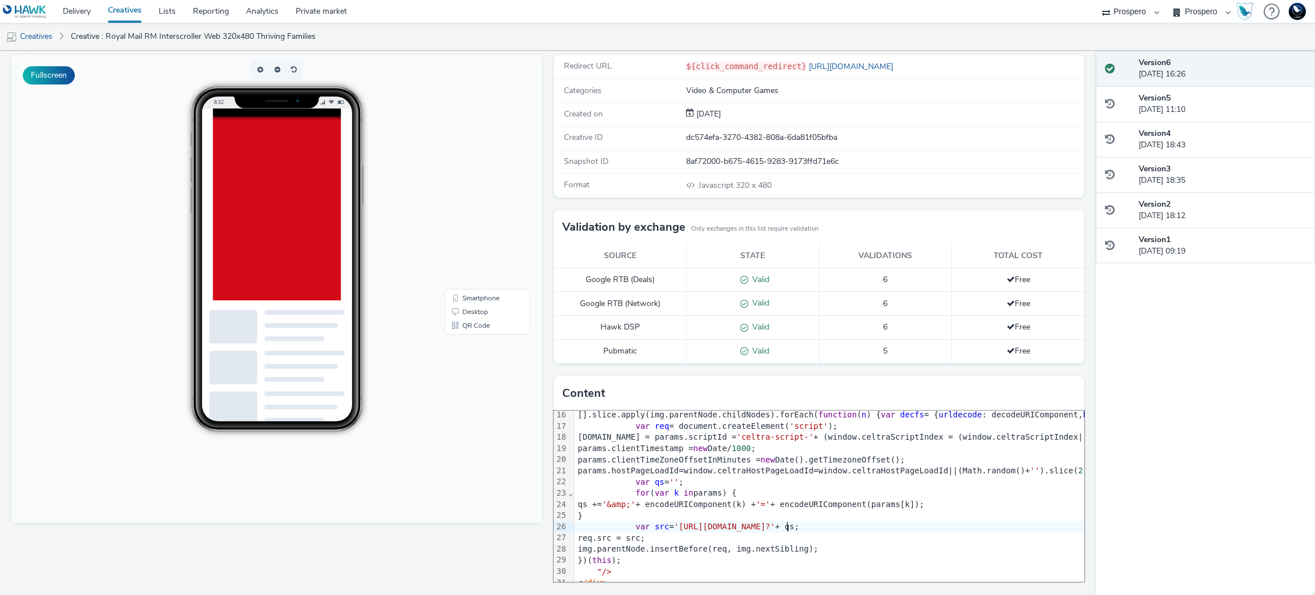
click at [775, 530] on span "'[URL][DOMAIN_NAME]?'" at bounding box center [724, 526] width 101 height 9
click at [775, 530] on span "'https://ads.celtra.com/dd13e63b/web.js?'" at bounding box center [724, 526] width 101 height 9
copy span "dd13e63b"
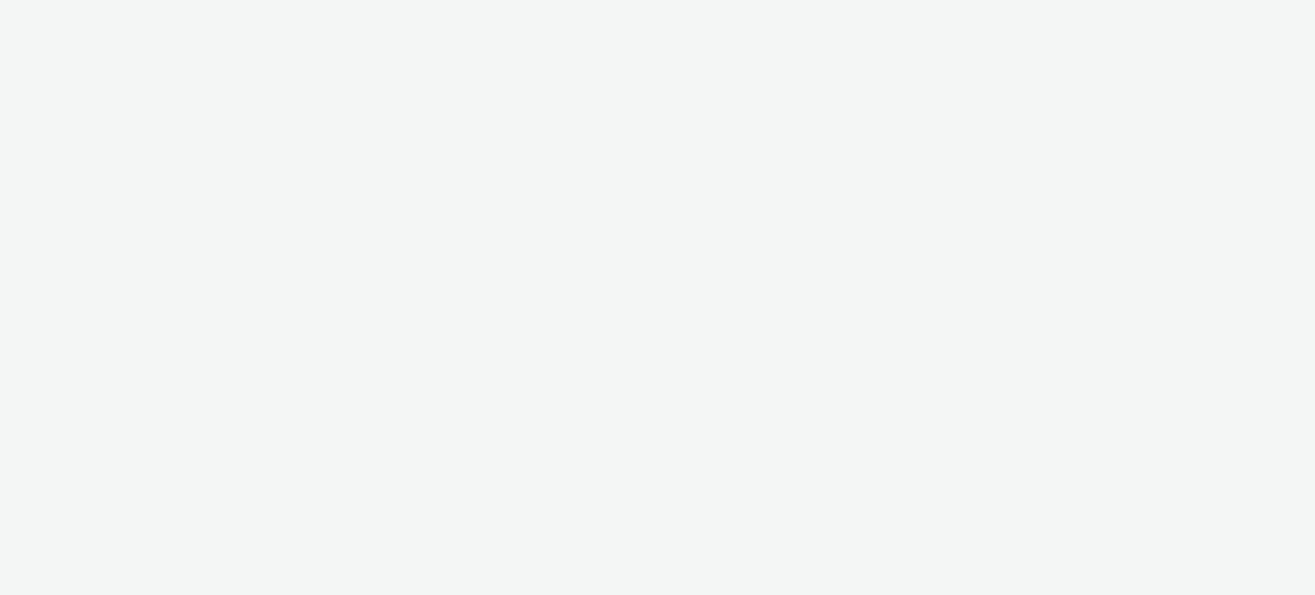
select select "47c37c18-910e-43a3-bb91-a2beb2847406"
select select "b1b940d3-d05b-48b5-821e-f328c33b988b"
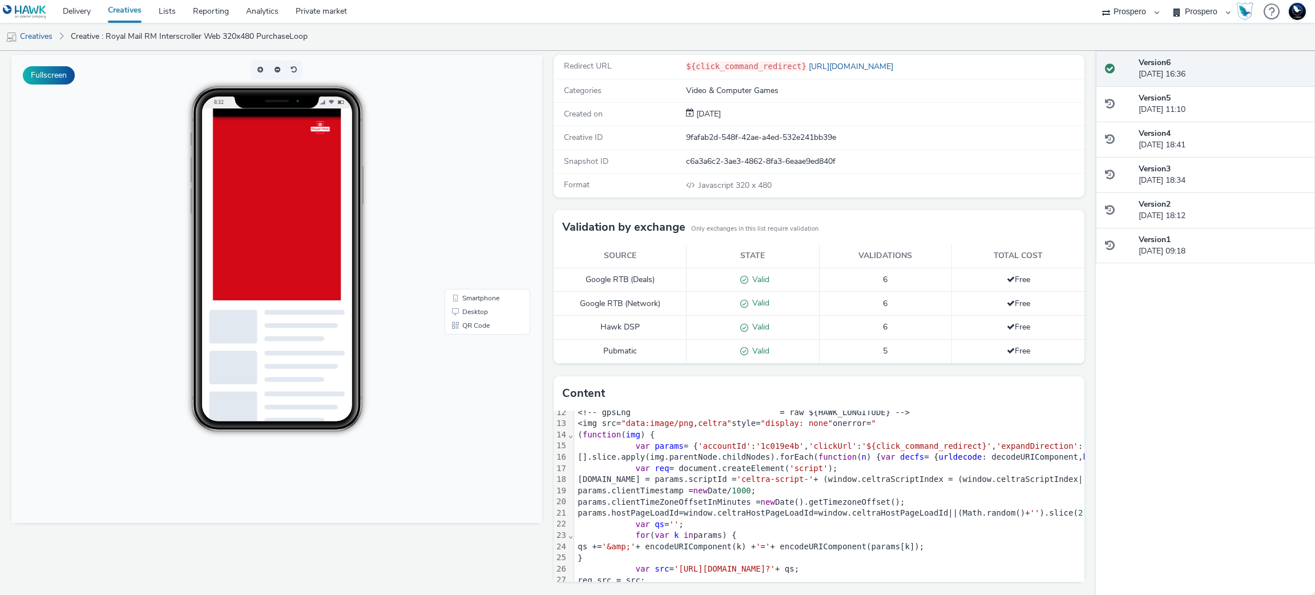
scroll to position [204, 0]
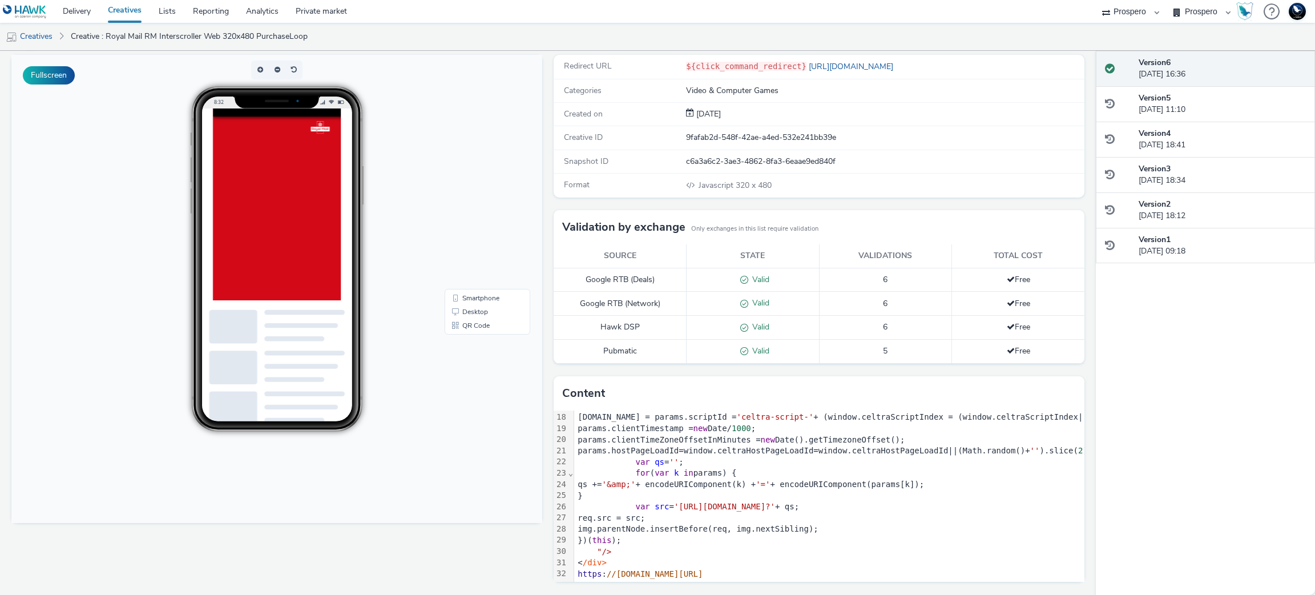
click at [775, 502] on span "'[URL][DOMAIN_NAME]?'" at bounding box center [724, 506] width 101 height 9
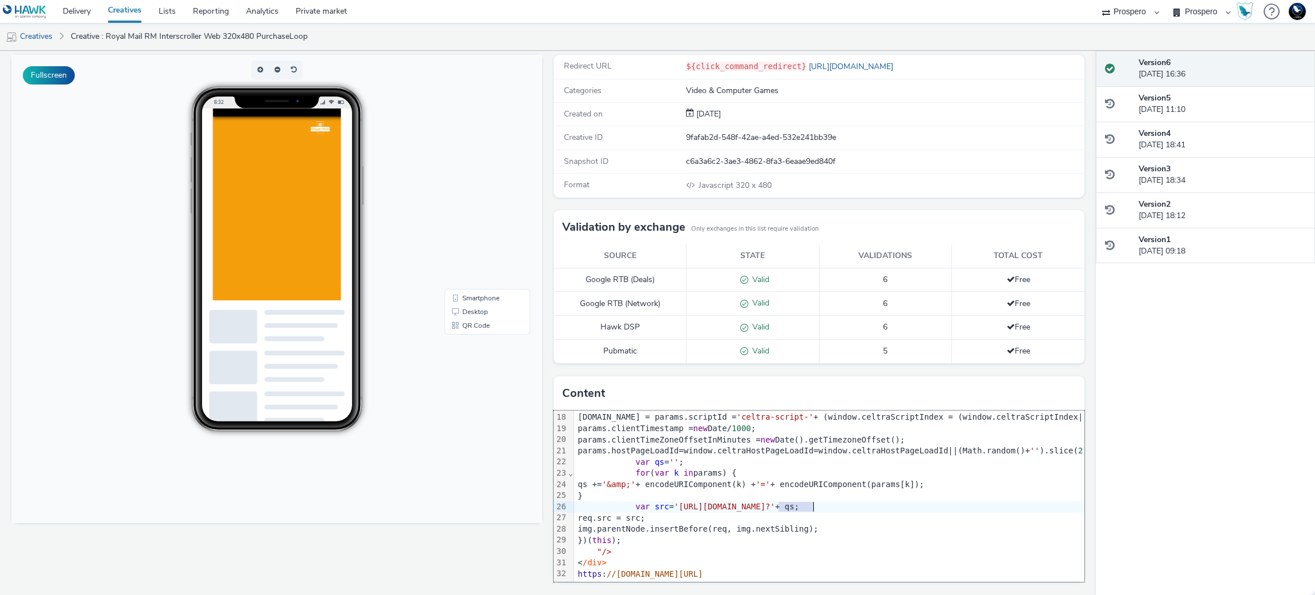
click at [775, 502] on span "'[URL][DOMAIN_NAME]?'" at bounding box center [724, 506] width 101 height 9
copy span "dd13e63b"
